Goal: Task Accomplishment & Management: Use online tool/utility

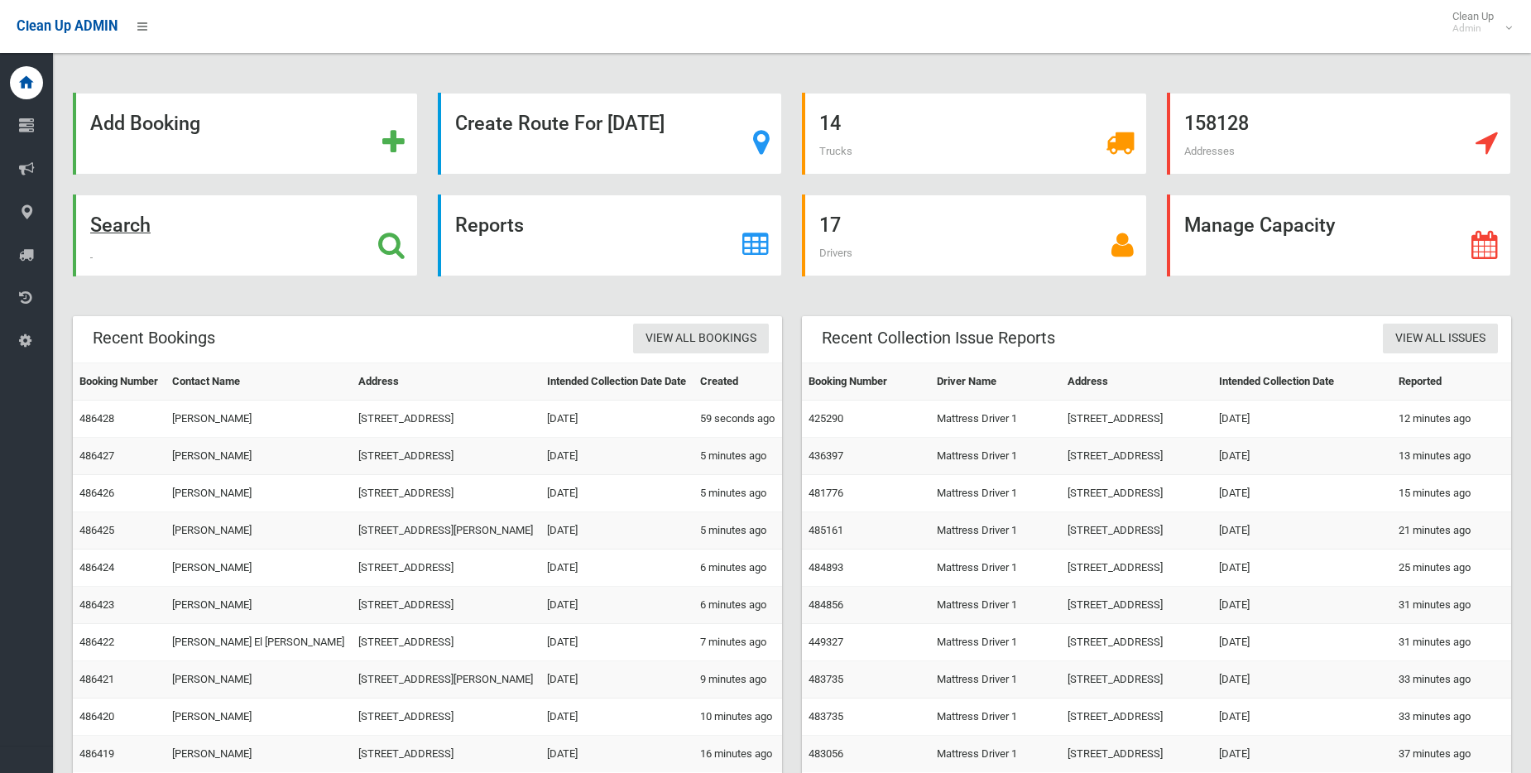
click at [391, 246] on icon at bounding box center [391, 245] width 26 height 28
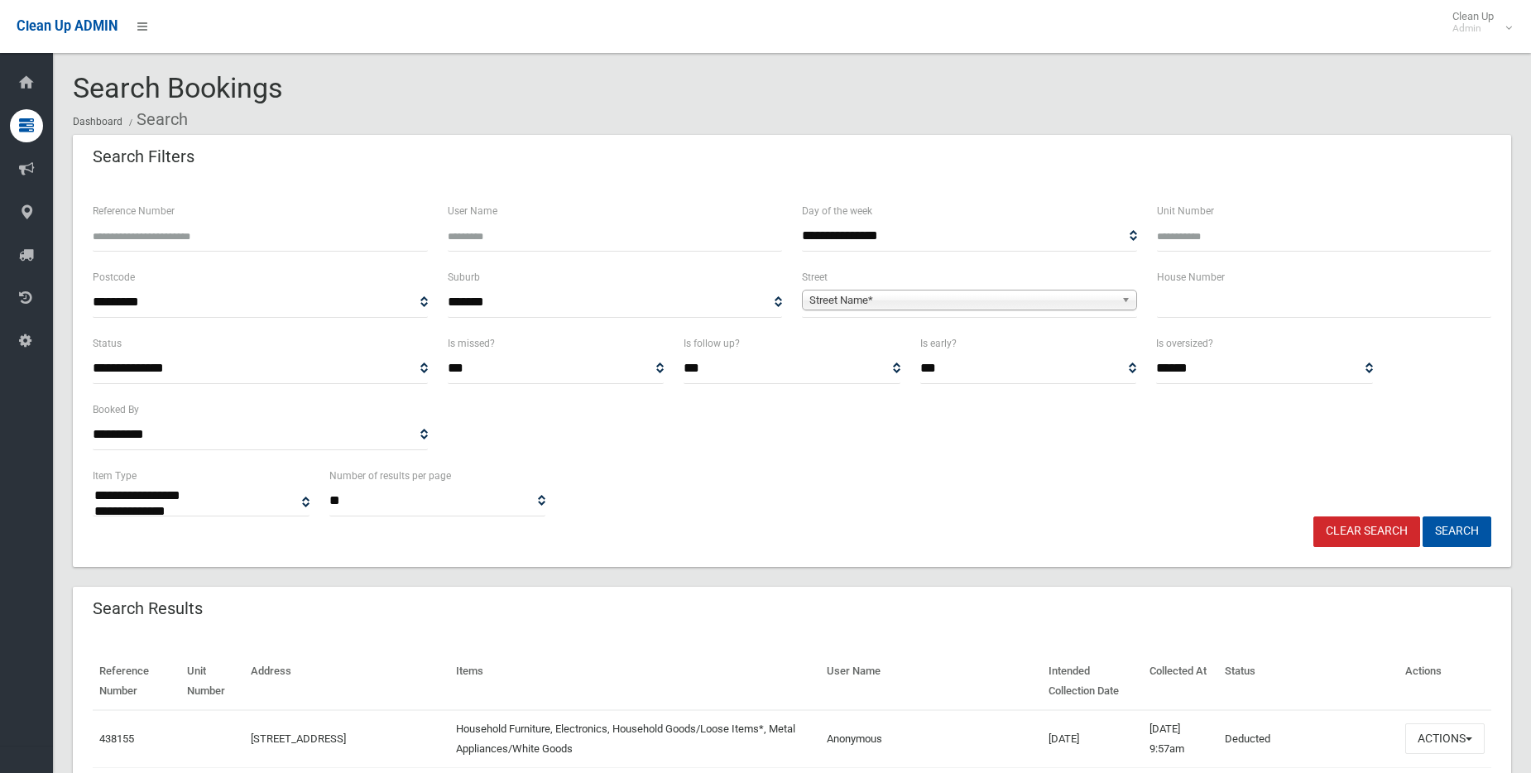
select select
click at [1131, 300] on b at bounding box center [1128, 300] width 15 height 19
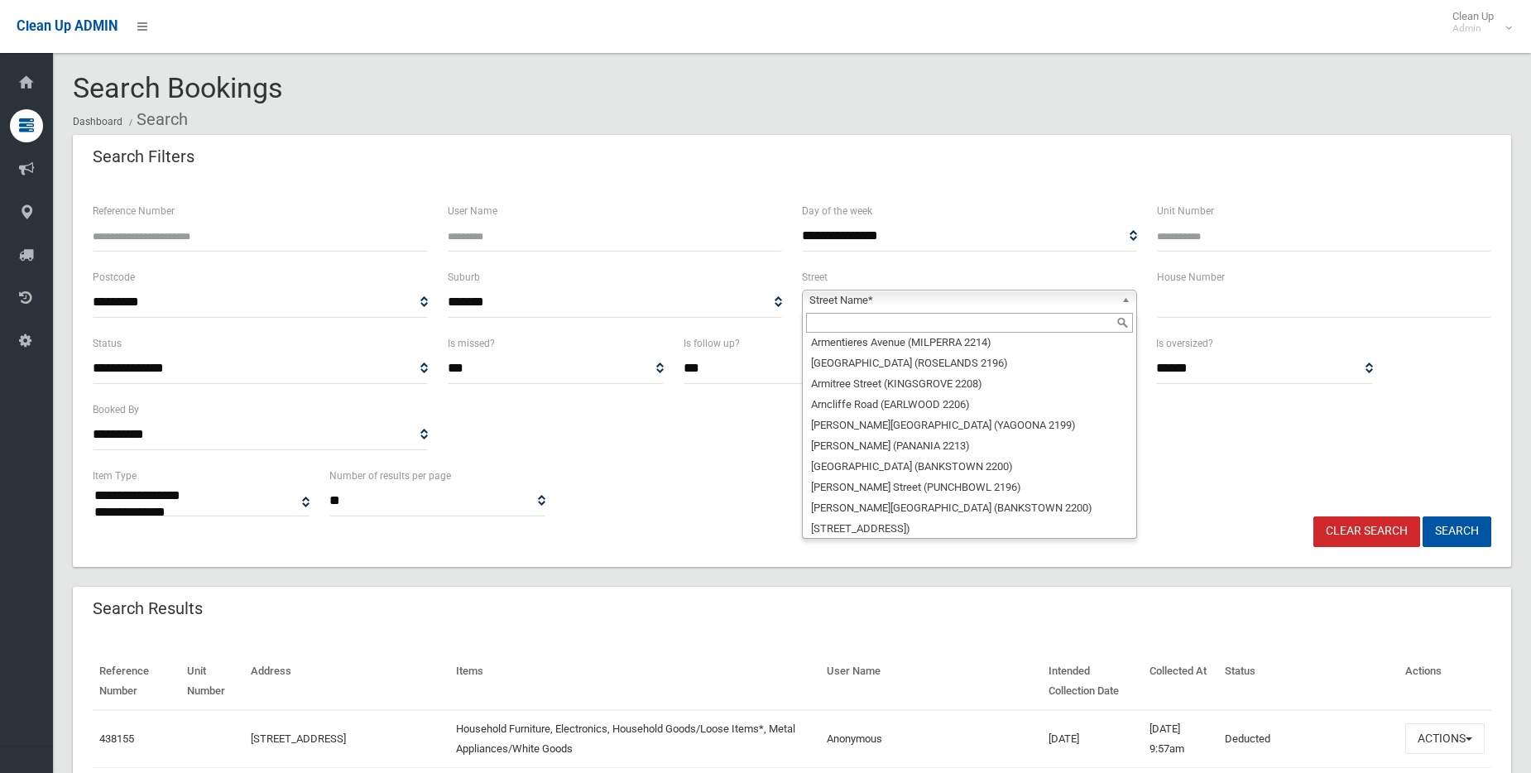
scroll to position [2483, 0]
click at [920, 597] on li "[GEOGRAPHIC_DATA] ([GEOGRAPHIC_DATA])" at bounding box center [969, 607] width 327 height 21
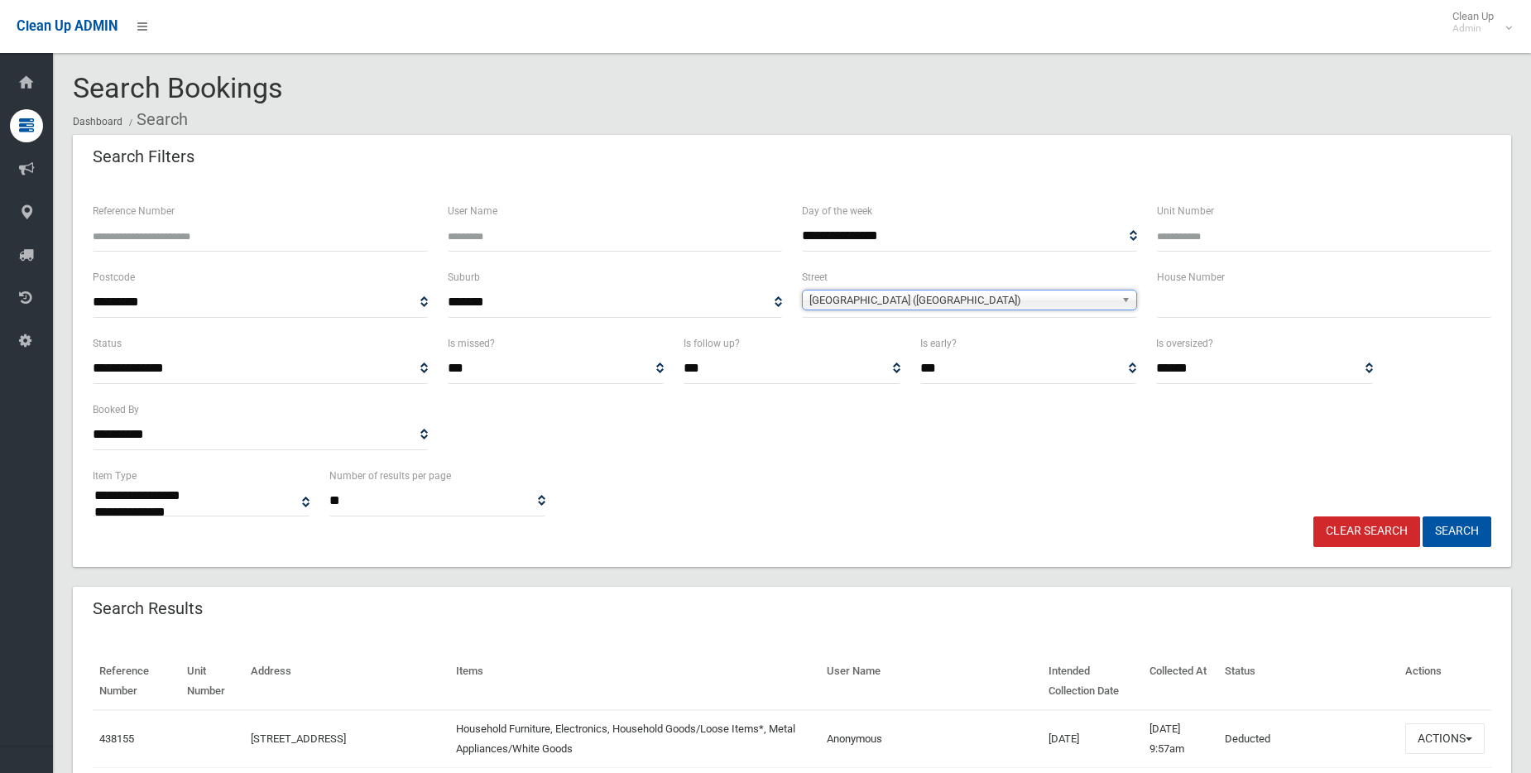
click at [1168, 308] on input "text" at bounding box center [1324, 302] width 335 height 31
type input "**"
click at [1468, 531] on button "Search" at bounding box center [1457, 531] width 69 height 31
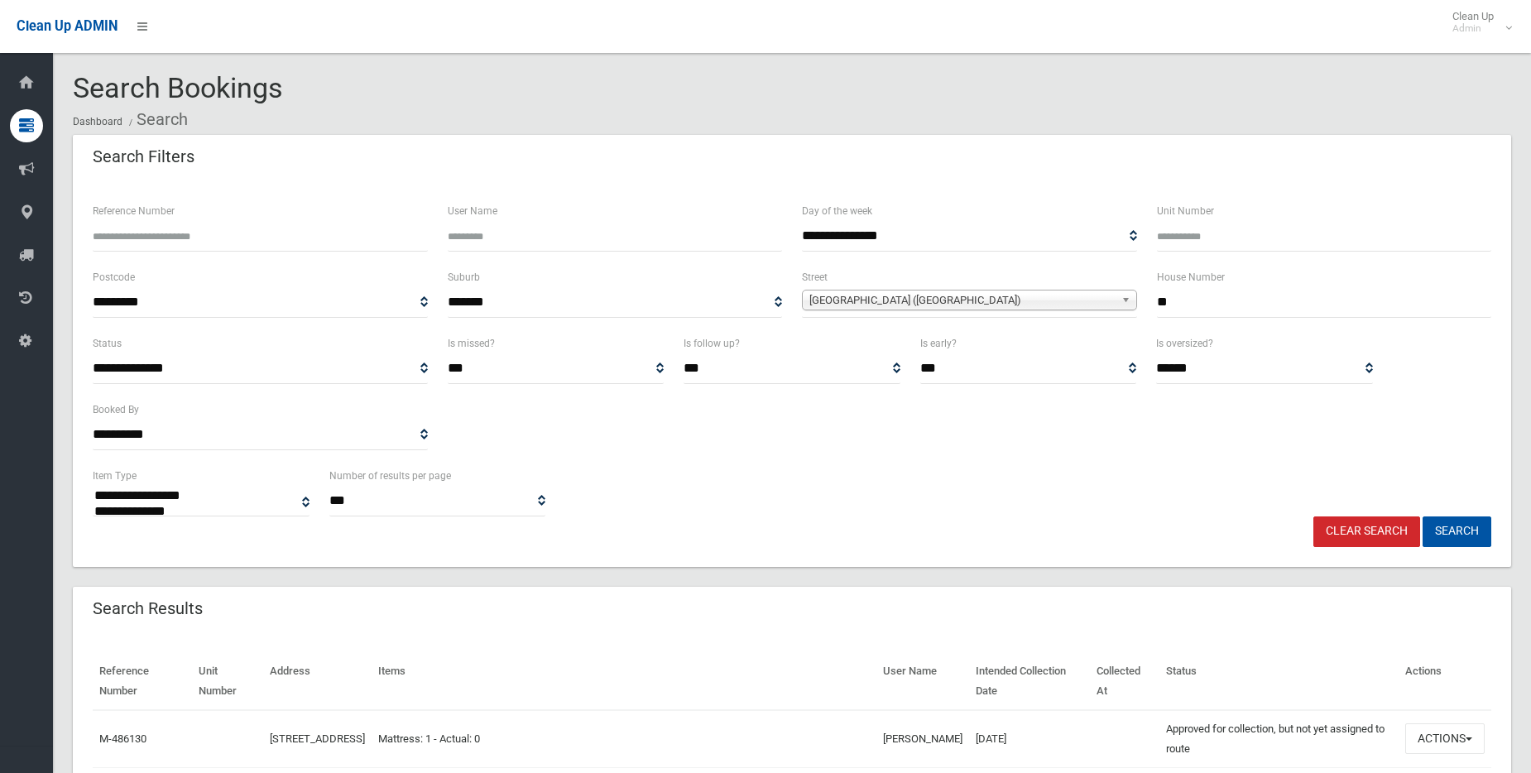
select select
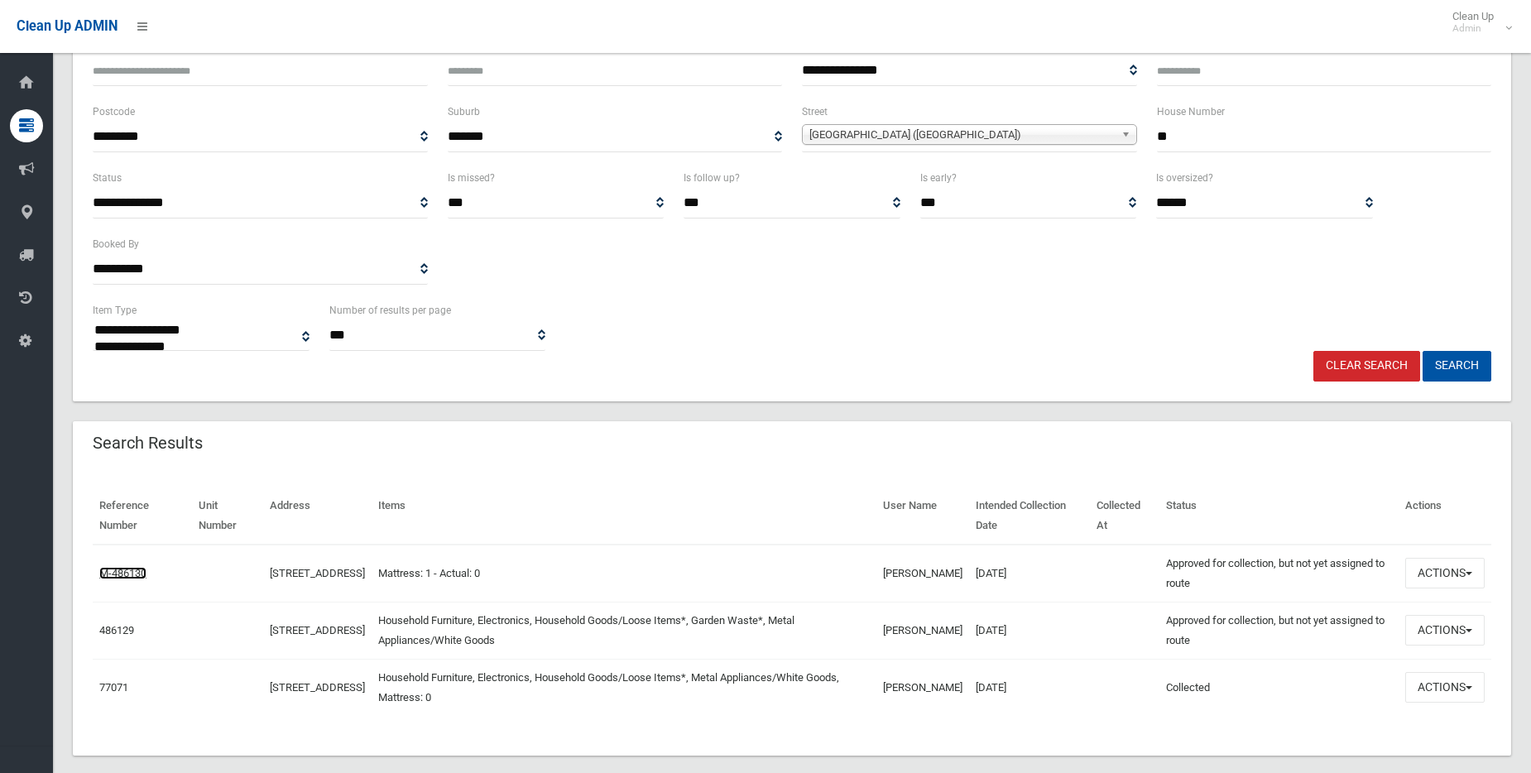
click at [125, 570] on link "M-486130" at bounding box center [122, 573] width 47 height 12
click at [121, 628] on link "486129" at bounding box center [116, 630] width 35 height 12
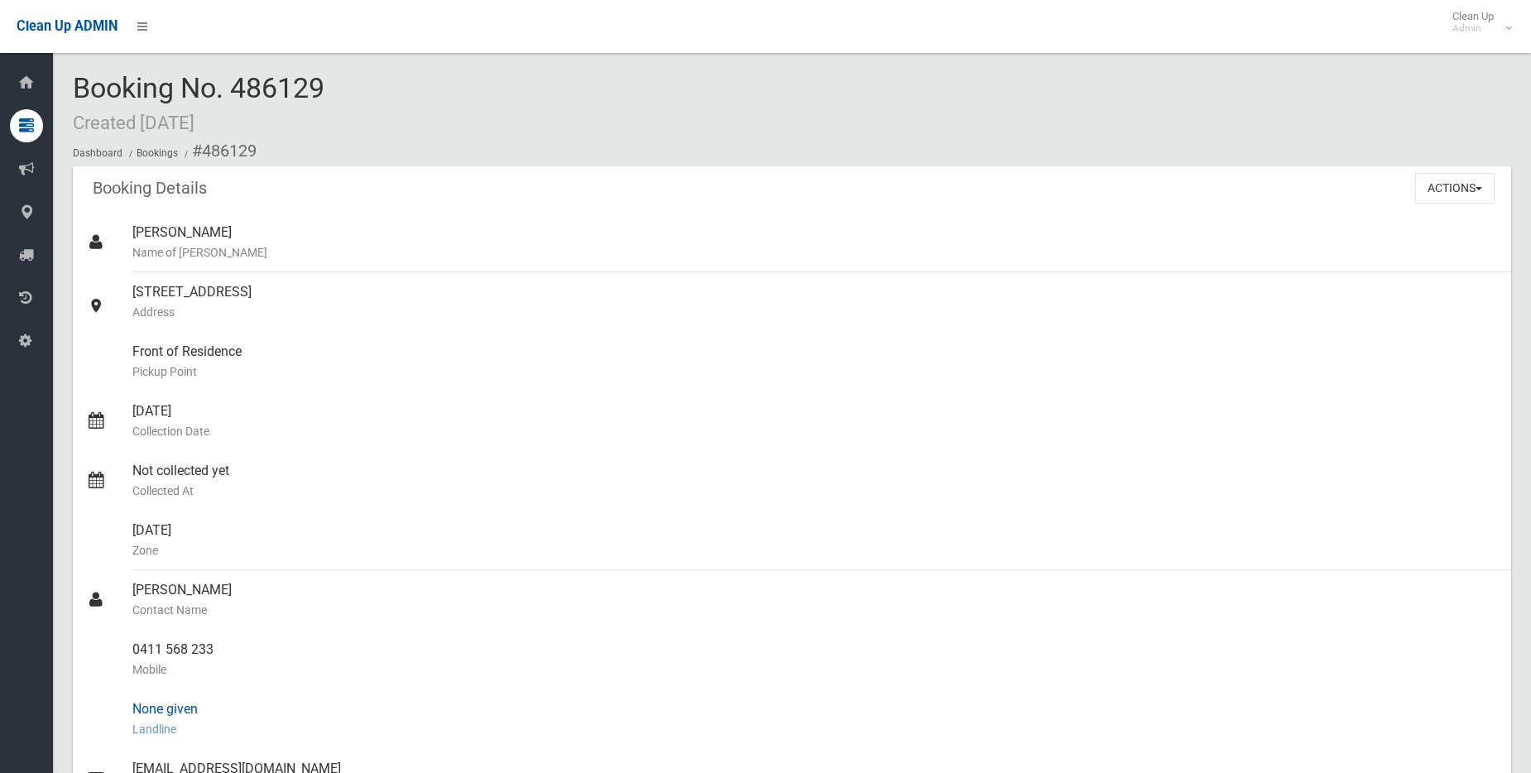
scroll to position [83, 0]
